Goal: Navigation & Orientation: Find specific page/section

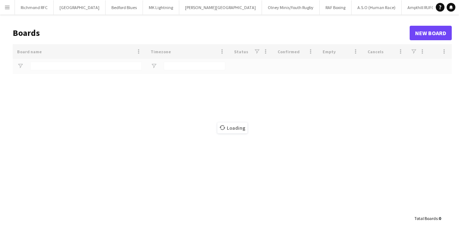
type input "****"
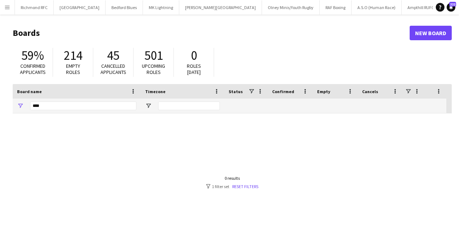
click at [435, 3] on app-icon "Close" at bounding box center [436, 3] width 3 height 3
click at [397, 3] on app-icon "Close" at bounding box center [398, 3] width 3 height 3
click at [347, 2] on app-icon "Close" at bounding box center [348, 3] width 3 height 3
click at [266, 3] on button "Olney Minis/Youth Rugby Close" at bounding box center [291, 7] width 58 height 14
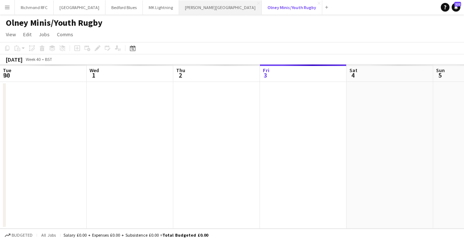
scroll to position [0, 173]
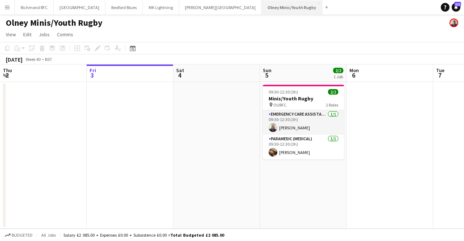
click at [264, 2] on button "Olney Minis/Youth Rugby Close" at bounding box center [292, 7] width 61 height 14
click at [207, 1] on button "[PERSON_NAME][GEOGRAPHIC_DATA] Close" at bounding box center [220, 7] width 83 height 14
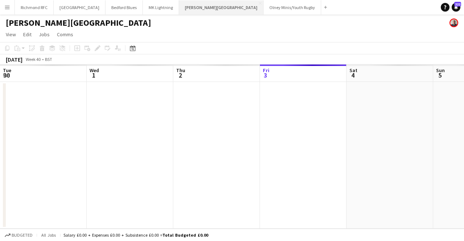
scroll to position [0, 173]
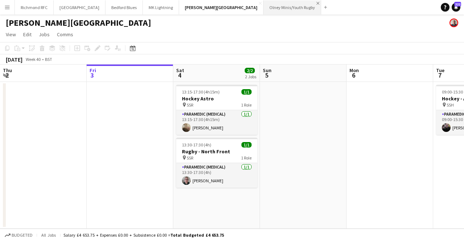
click at [316, 3] on app-icon "Close" at bounding box center [317, 3] width 3 height 3
click at [259, 3] on app-icon "Close" at bounding box center [260, 3] width 3 height 3
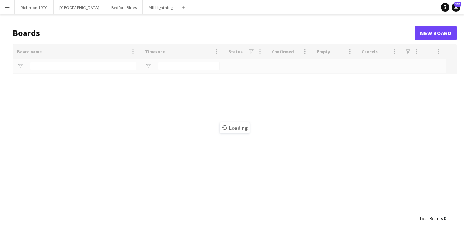
type input "****"
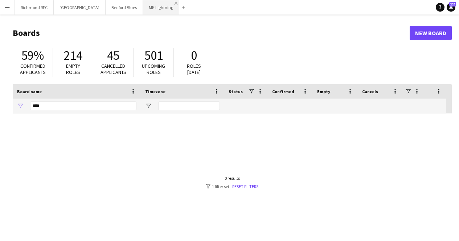
click at [174, 2] on app-icon "Close" at bounding box center [175, 3] width 3 height 3
click at [138, 3] on app-icon "Close" at bounding box center [139, 3] width 3 height 3
drag, startPoint x: 99, startPoint y: 3, endPoint x: 92, endPoint y: 3, distance: 6.9
click at [99, 3] on button "[GEOGRAPHIC_DATA] Close" at bounding box center [80, 7] width 52 height 14
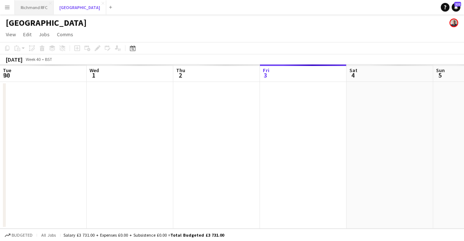
scroll to position [0, 173]
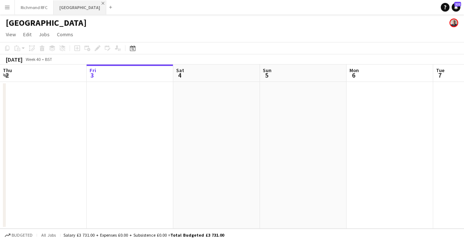
click at [101, 3] on app-icon "Close" at bounding box center [102, 3] width 3 height 3
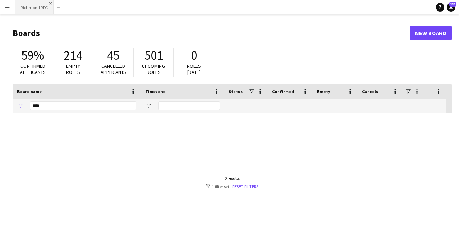
click at [49, 3] on app-icon "Close" at bounding box center [50, 3] width 3 height 3
click at [20, 7] on app-icon "Add" at bounding box center [19, 7] width 3 height 3
click at [9, 8] on app-icon "Menu" at bounding box center [7, 7] width 6 height 6
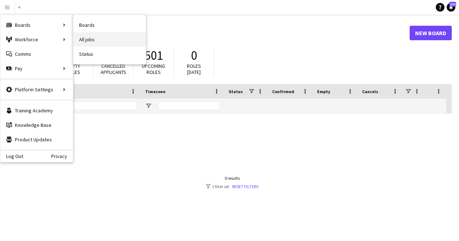
click at [87, 38] on link "All jobs" at bounding box center [109, 39] width 72 height 14
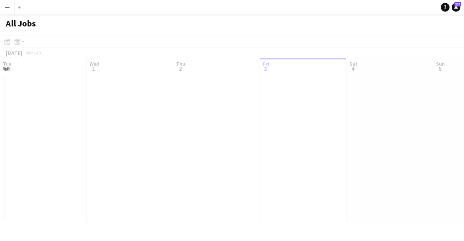
scroll to position [0, 173]
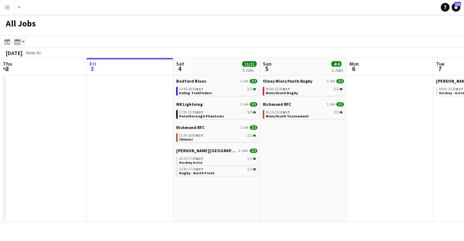
click at [19, 43] on icon at bounding box center [18, 43] width 1 height 0
click at [27, 80] on link "Month view" at bounding box center [39, 80] width 40 height 7
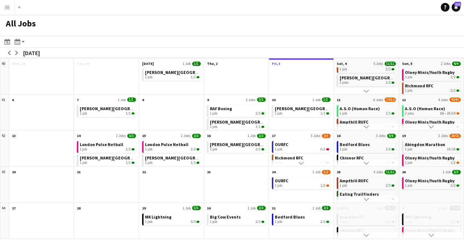
scroll to position [4, 0]
